Goal: Task Accomplishment & Management: Use online tool/utility

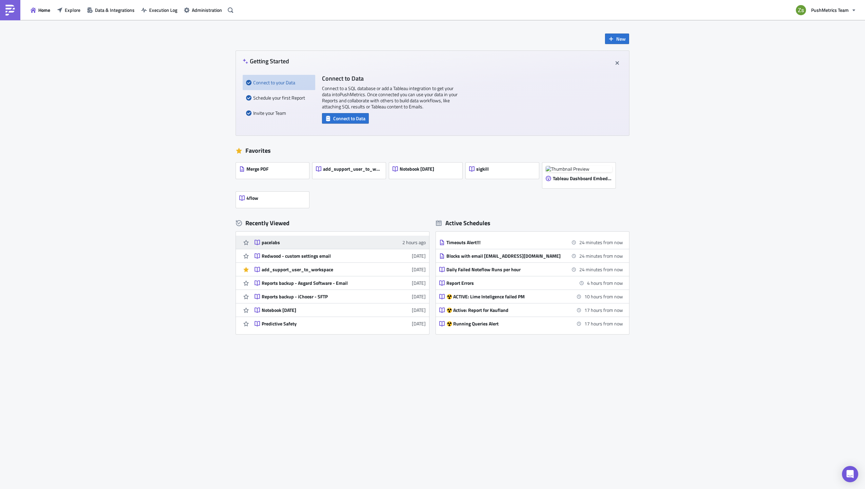
click at [268, 246] on link "pacelabs 2 hours ago" at bounding box center [339, 242] width 171 height 13
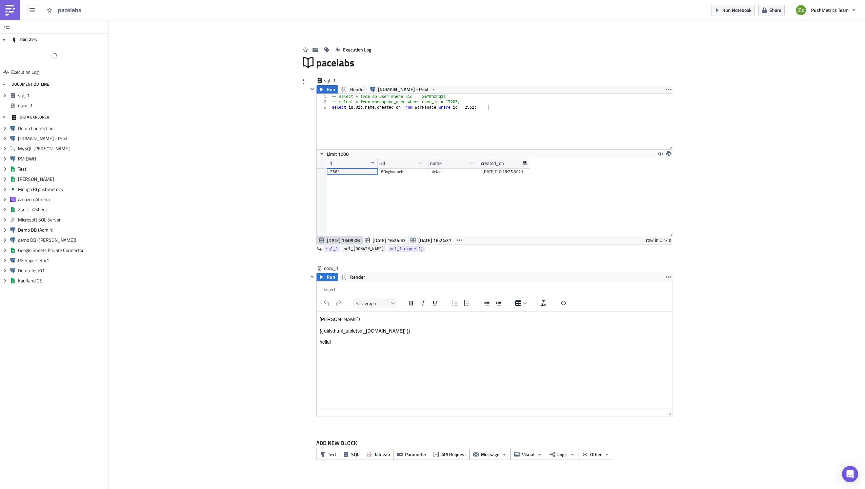
scroll to position [78, 356]
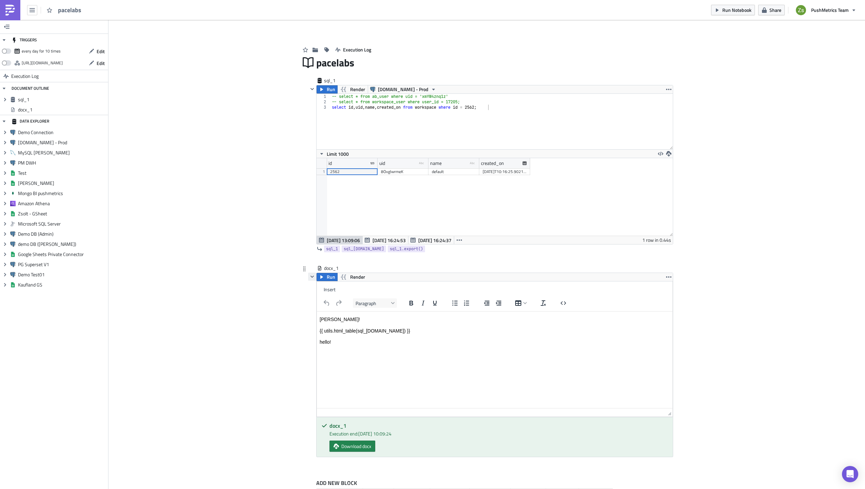
click at [309, 276] on icon "button" at bounding box center [311, 276] width 5 height 5
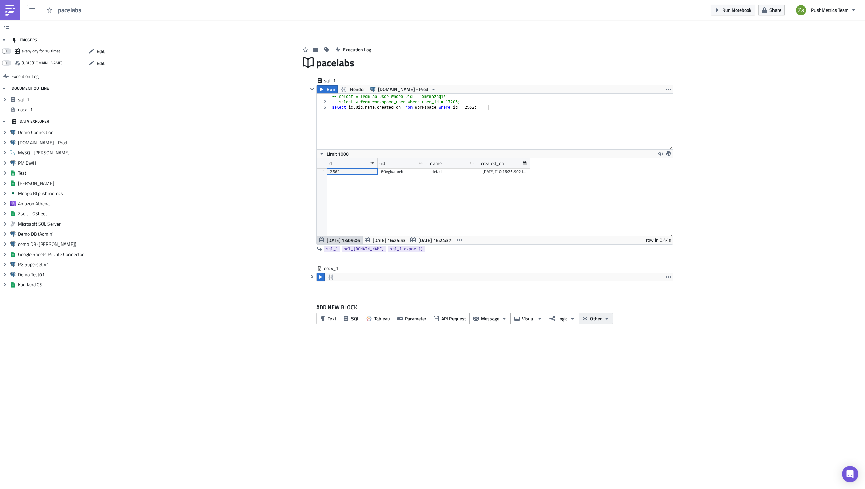
click at [600, 314] on button "Other" at bounding box center [595, 318] width 35 height 11
click at [553, 341] on div "Word Document" at bounding box center [546, 339] width 45 height 7
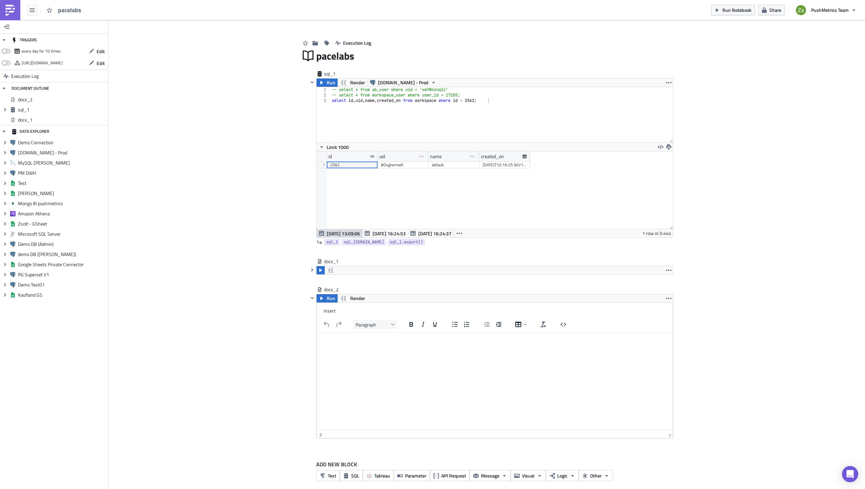
scroll to position [13, 0]
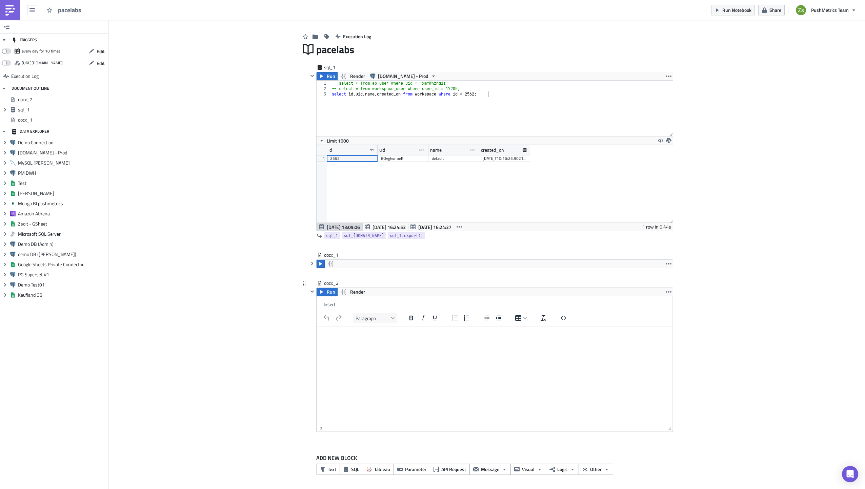
click at [474, 343] on html at bounding box center [494, 335] width 355 height 16
click at [471, 343] on html at bounding box center [494, 335] width 355 height 16
click at [317, 304] on div "Insert" at bounding box center [494, 304] width 355 height 13
drag, startPoint x: 315, startPoint y: 304, endPoint x: 322, endPoint y: 303, distance: 6.2
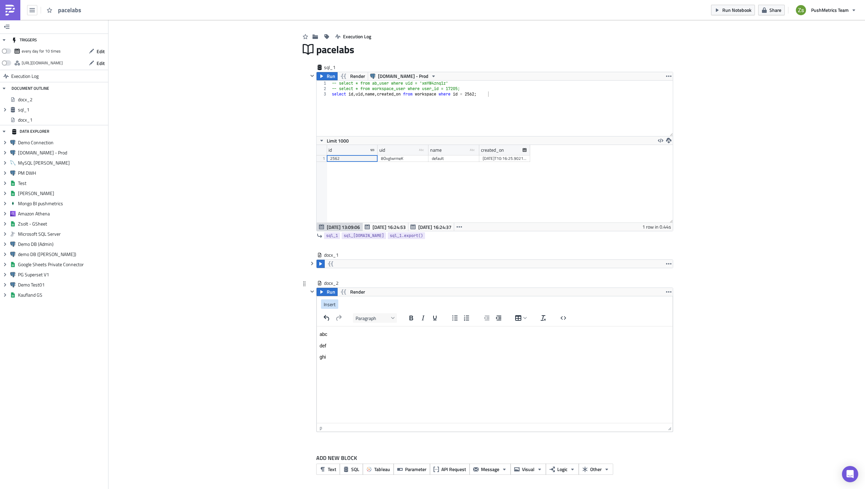
click at [322, 303] on button "Insert" at bounding box center [329, 304] width 17 height 9
click at [389, 317] on div "sql_1 as HTML Table" at bounding box center [391, 318] width 41 height 8
click at [404, 365] on body "abc def ghi {{ utils.html_table(sql_1.data) }}" at bounding box center [495, 351] width 350 height 41
click at [409, 369] on p "{{ utils.html_table(sql_1.data) }}" at bounding box center [495, 369] width 350 height 7
click at [353, 289] on span "Render" at bounding box center [357, 292] width 15 height 8
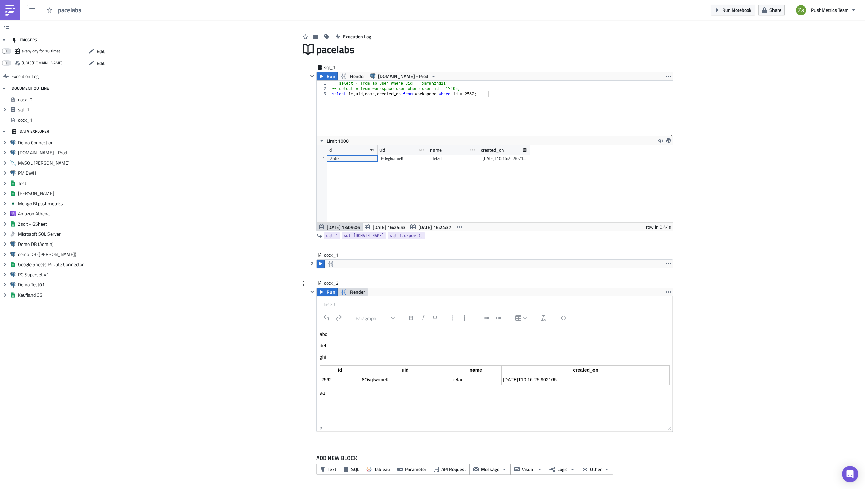
click at [354, 289] on span "Render" at bounding box center [357, 292] width 15 height 8
click at [327, 294] on span "Run" at bounding box center [331, 292] width 8 height 8
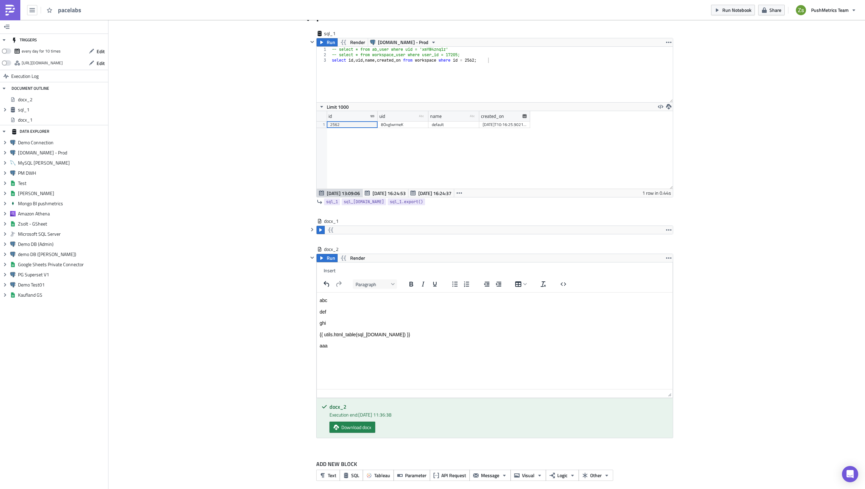
scroll to position [53, 0]
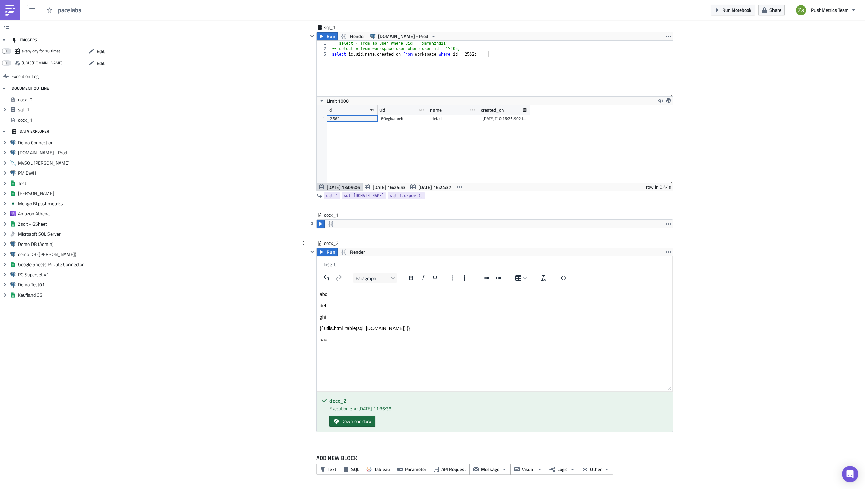
click at [368, 421] on span "Download docx" at bounding box center [356, 421] width 30 height 7
click at [10, 11] on img at bounding box center [10, 10] width 11 height 11
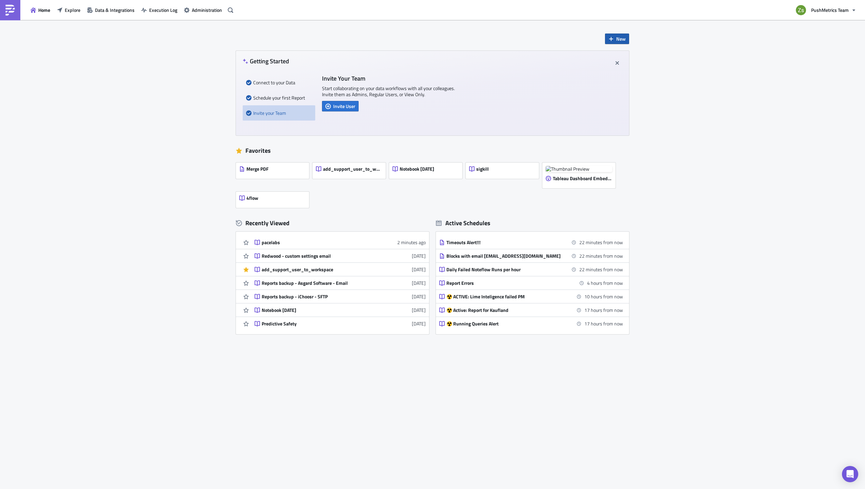
click at [622, 38] on span "New" at bounding box center [620, 38] width 9 height 7
click at [630, 55] on div "Report" at bounding box center [639, 56] width 45 height 7
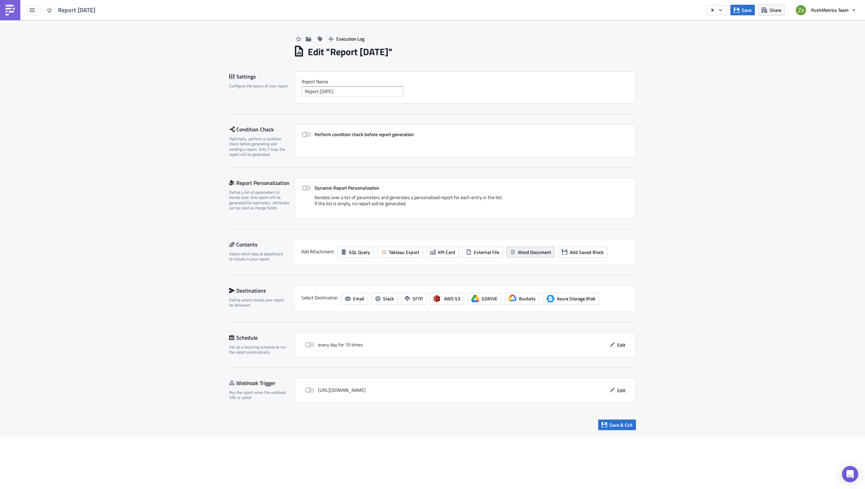
click at [526, 254] on span "Word Document" at bounding box center [534, 252] width 33 height 7
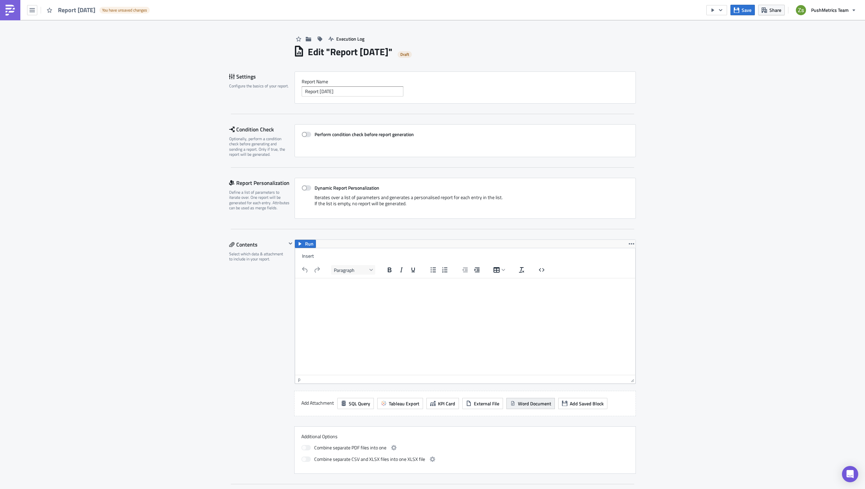
scroll to position [102, 0]
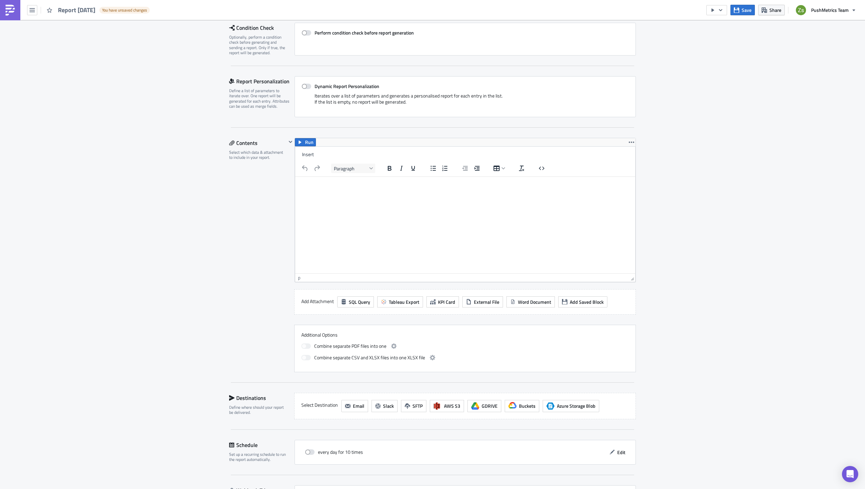
click at [441, 193] on html at bounding box center [465, 185] width 340 height 16
click at [407, 304] on span "Tableau Export" at bounding box center [404, 302] width 30 height 7
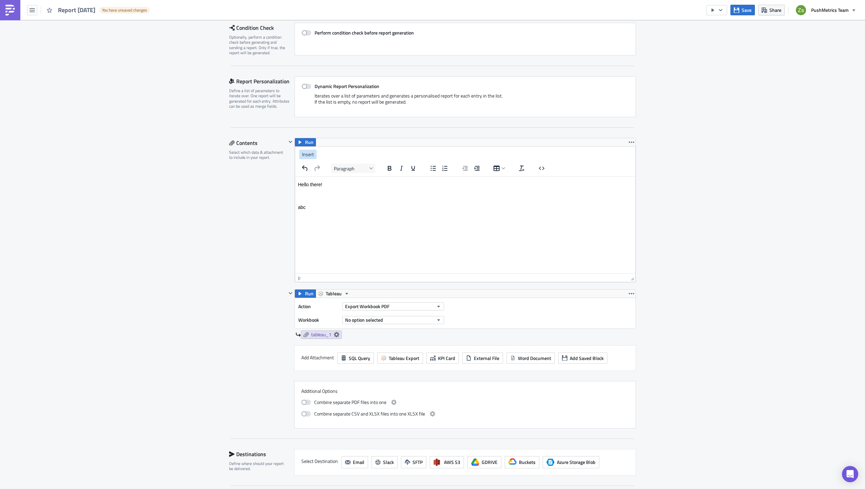
click at [309, 153] on span "Insert" at bounding box center [308, 154] width 12 height 7
click at [380, 307] on span "Export Workbook PDF" at bounding box center [367, 306] width 44 height 7
click at [390, 371] on div "Export View Image" at bounding box center [373, 372] width 58 height 7
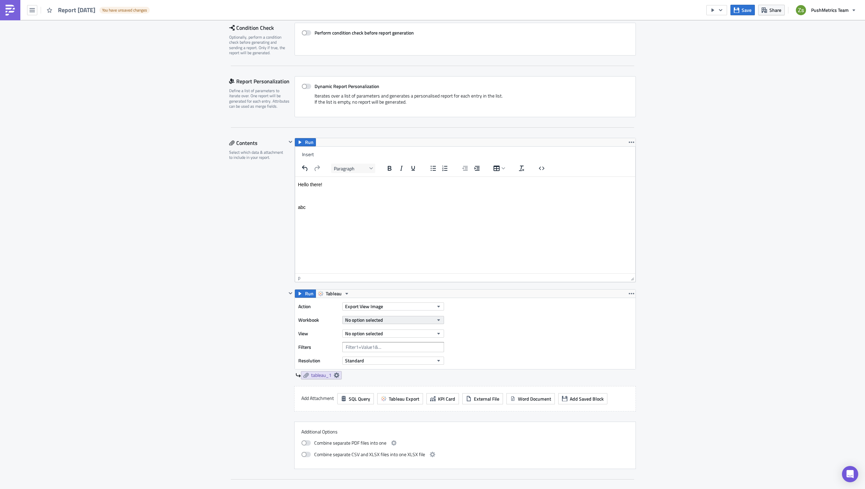
click at [393, 320] on button "No option selected" at bounding box center [393, 320] width 102 height 8
click at [383, 391] on div "Regional" at bounding box center [376, 393] width 65 height 7
click at [392, 334] on button "No option selected" at bounding box center [393, 334] width 102 height 8
click at [376, 407] on div "Economy" at bounding box center [374, 407] width 60 height 7
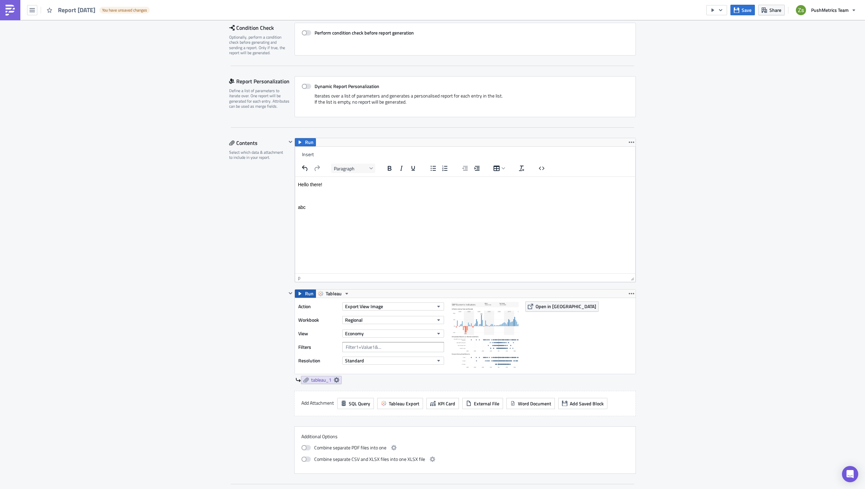
click at [305, 293] on span "Run" at bounding box center [309, 294] width 8 height 8
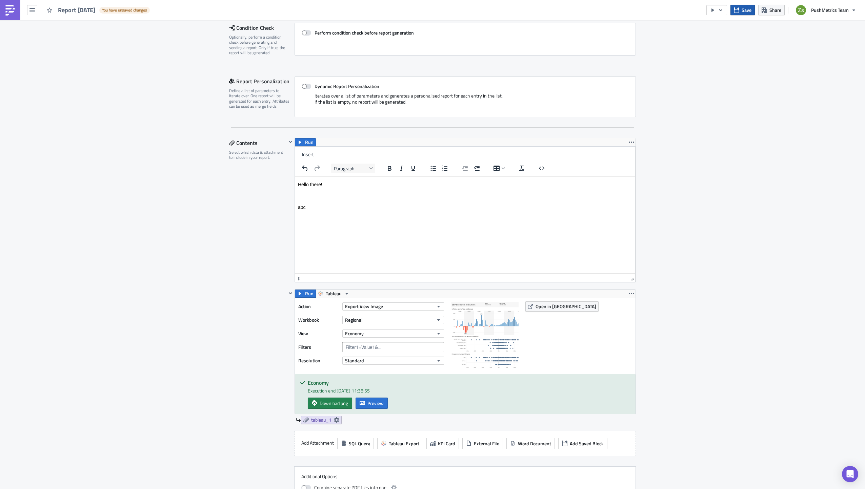
click at [744, 12] on span "Save" at bounding box center [746, 9] width 10 height 7
click at [401, 197] on p "Rich Text Area. Press ALT-0 for help." at bounding box center [465, 196] width 334 height 7
click at [312, 157] on button "Insert" at bounding box center [307, 154] width 17 height 9
click at [363, 169] on div "tableau_1 as Image" at bounding box center [368, 168] width 39 height 8
click at [305, 144] on span "Run" at bounding box center [309, 142] width 8 height 8
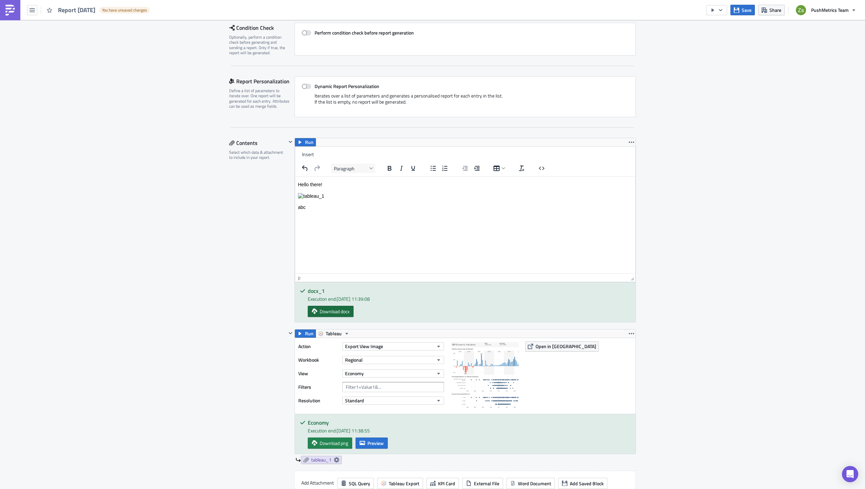
click at [332, 314] on span "Download docx" at bounding box center [335, 311] width 30 height 7
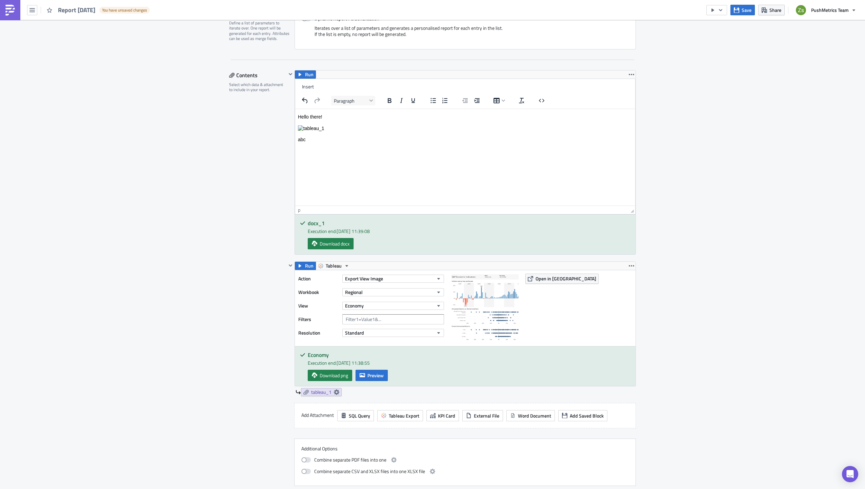
scroll to position [271, 0]
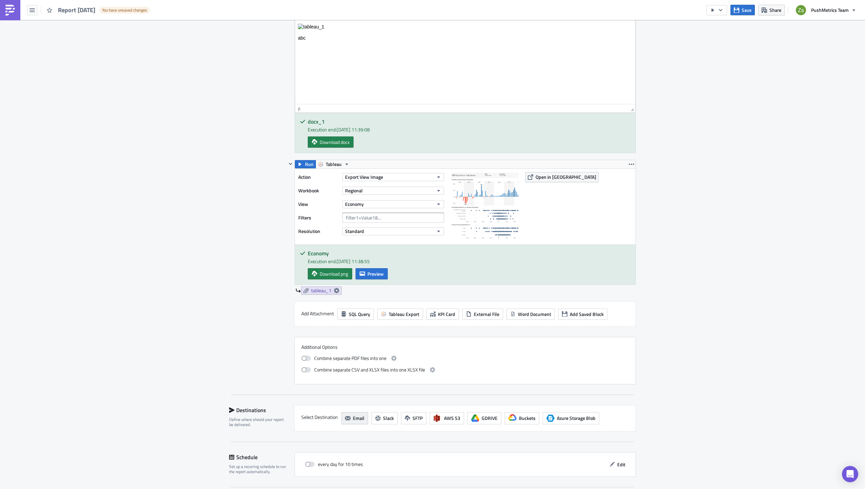
click at [357, 419] on span "Email" at bounding box center [359, 418] width 12 height 7
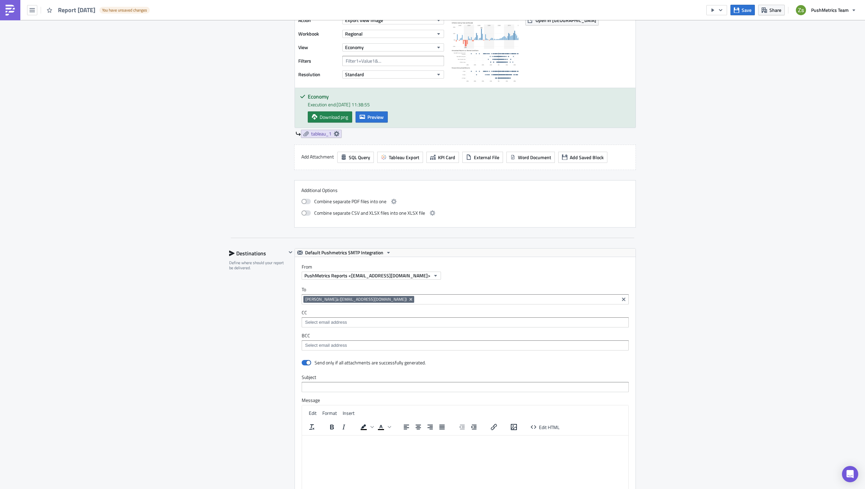
scroll to position [0, 0]
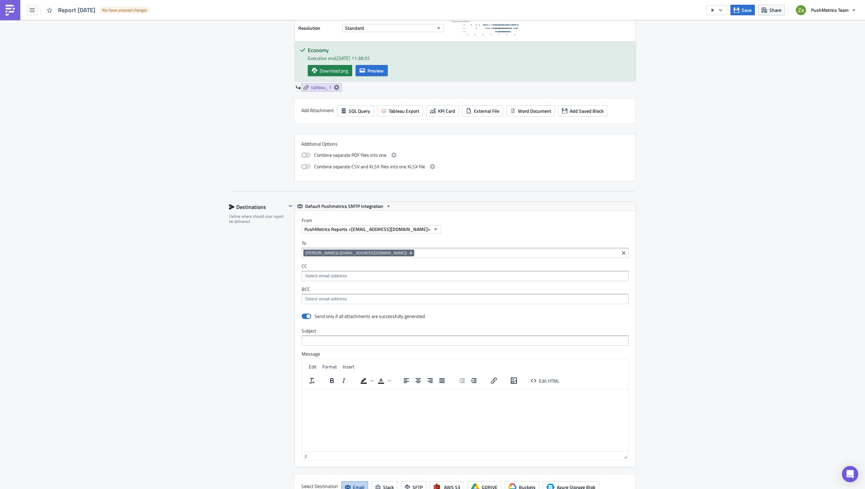
click at [334, 334] on label "Subject" at bounding box center [465, 331] width 327 height 6
click at [335, 336] on input "text" at bounding box center [465, 341] width 327 height 10
type input "test docx"
click at [717, 13] on button "button" at bounding box center [716, 10] width 21 height 10
click at [722, 35] on div "Run Report" at bounding box center [737, 37] width 53 height 7
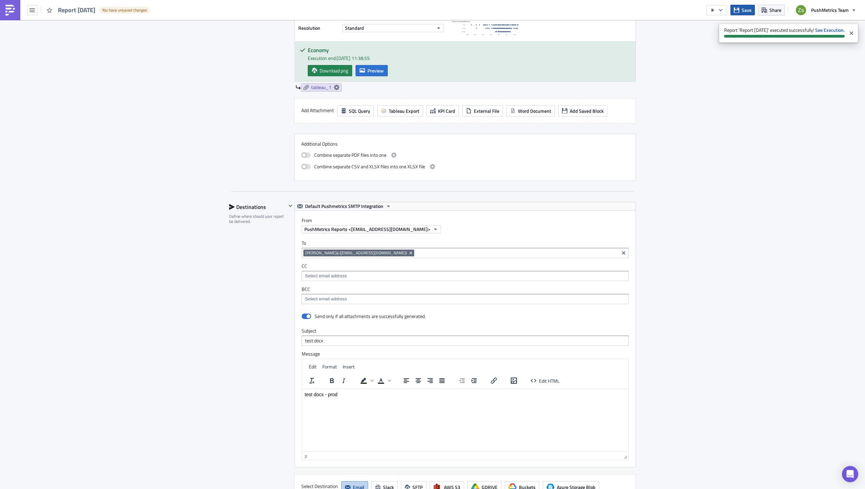
click at [741, 14] on button "Save" at bounding box center [742, 10] width 24 height 11
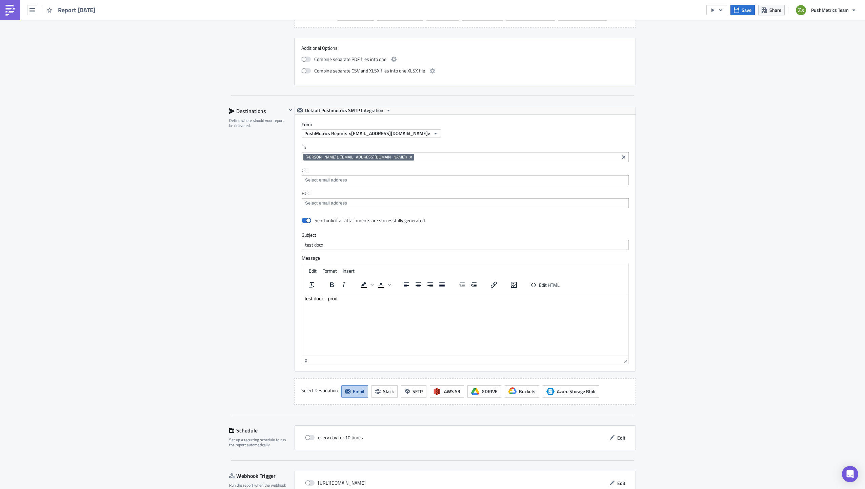
scroll to position [576, 0]
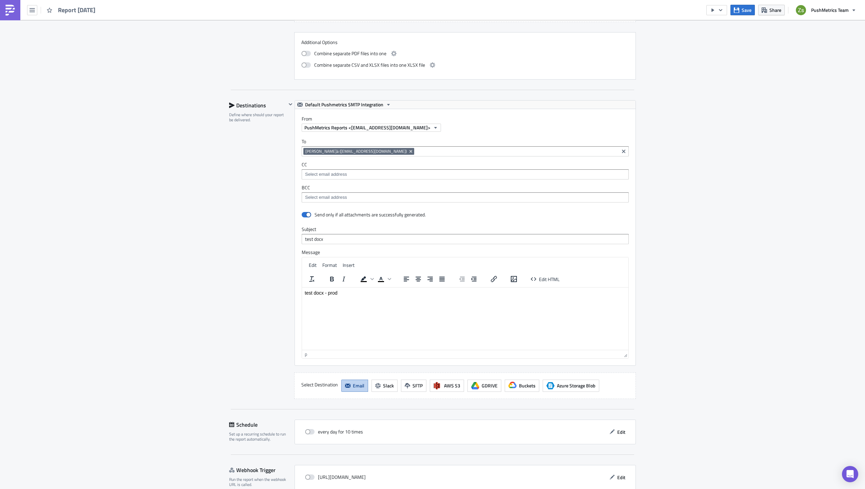
click at [400, 298] on html "test docx - prod" at bounding box center [465, 292] width 326 height 11
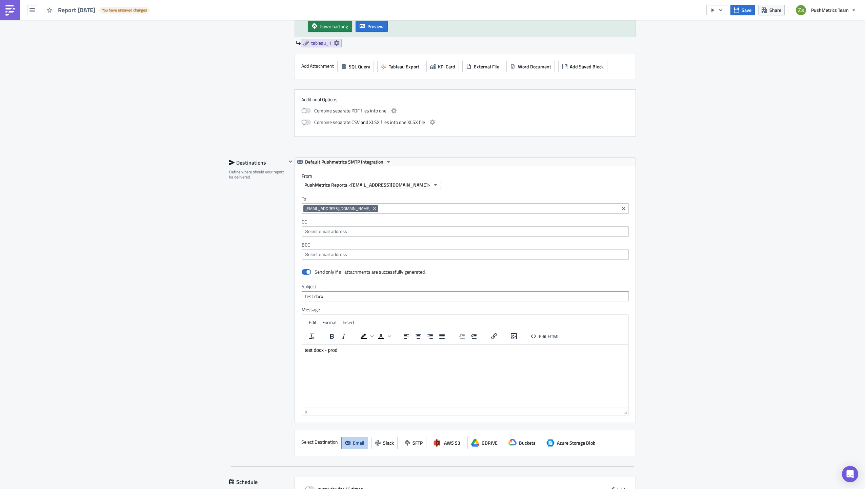
scroll to position [605, 0]
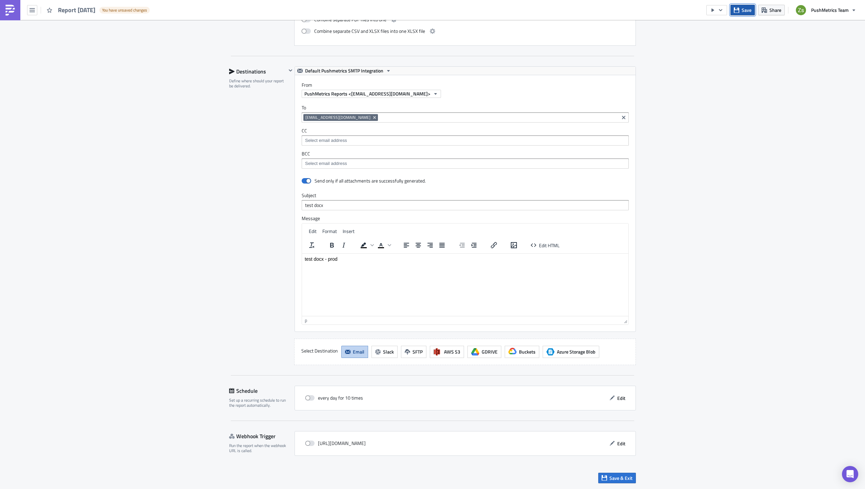
click at [742, 7] on span "Save" at bounding box center [746, 9] width 10 height 7
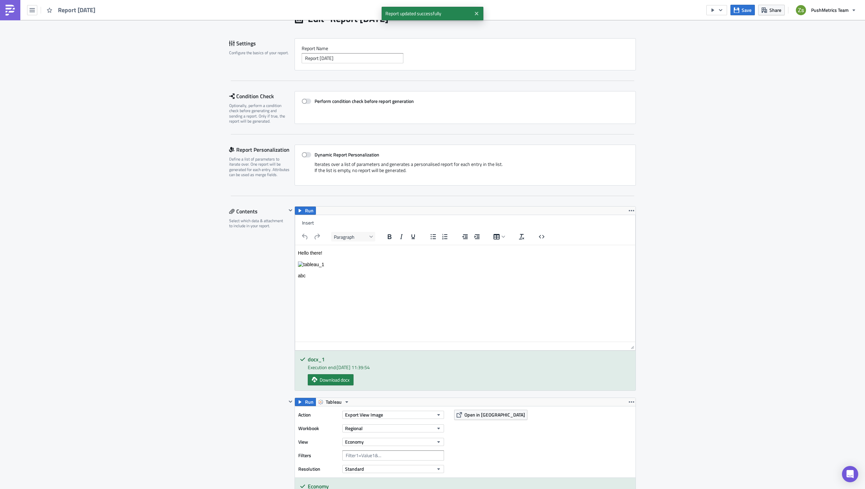
scroll to position [0, 0]
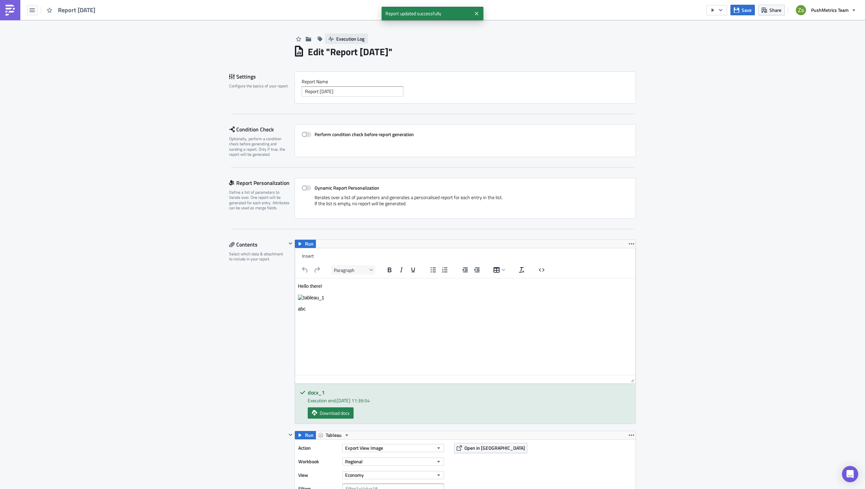
click at [344, 36] on span "Execution Log" at bounding box center [350, 38] width 28 height 7
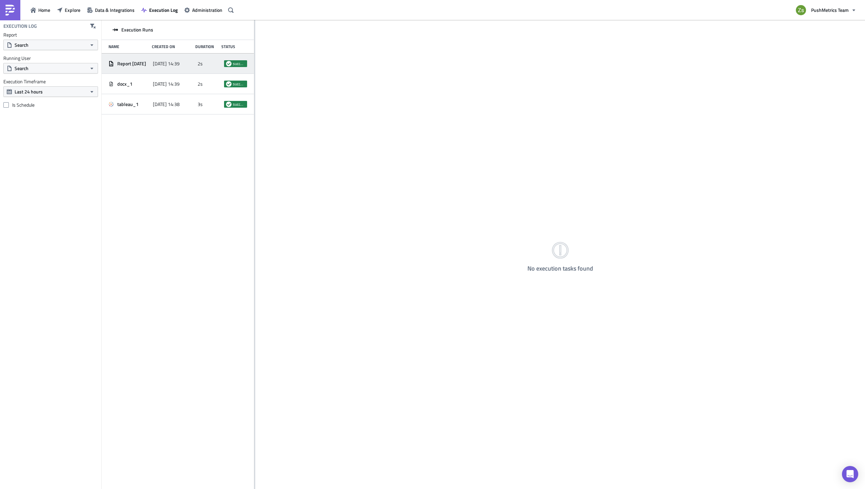
click at [190, 70] on div "Report [DATE] [DATE] 14:39 2s success" at bounding box center [178, 64] width 152 height 20
click at [293, 93] on div "tableau_1 14:39:54.12 took 1.48 s success docx_1 14:39:54.15 took 0.86 s success" at bounding box center [560, 264] width 610 height 449
click at [848, 31] on span "Go to Report" at bounding box center [840, 30] width 25 height 7
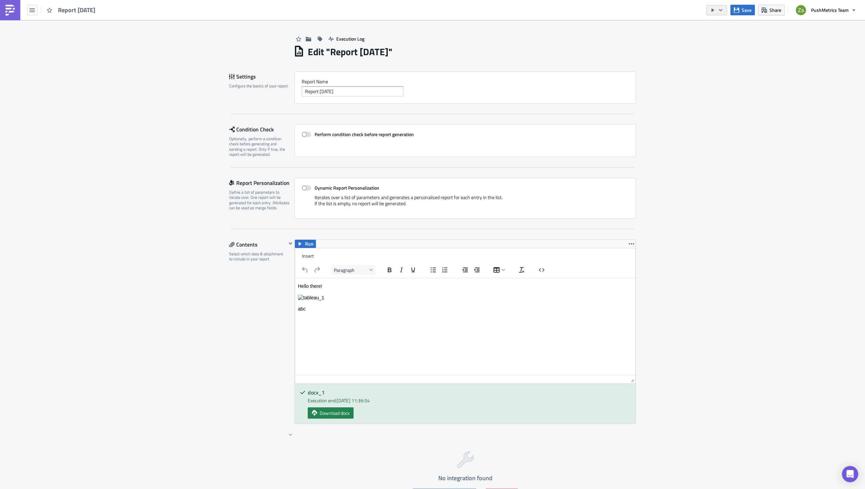
click at [724, 7] on button "button" at bounding box center [716, 10] width 21 height 10
click at [718, 36] on div "Run Report" at bounding box center [737, 37] width 53 height 7
